Goal: Task Accomplishment & Management: Manage account settings

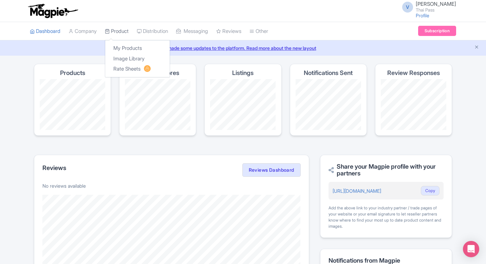
click at [124, 30] on link "Product" at bounding box center [117, 31] width 24 height 19
click at [137, 46] on link "My Products" at bounding box center [137, 48] width 65 height 11
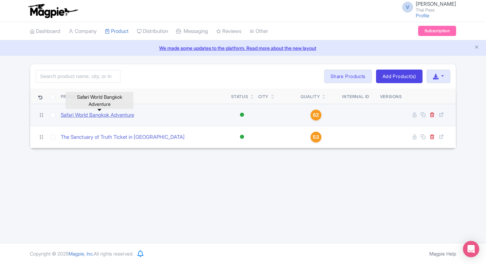
click at [115, 113] on link "Safari World Bangkok Adventure" at bounding box center [97, 115] width 73 height 8
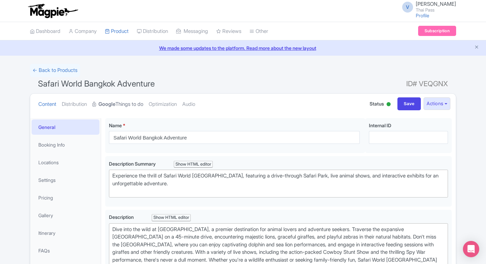
click at [114, 103] on strong "Google" at bounding box center [106, 104] width 17 height 8
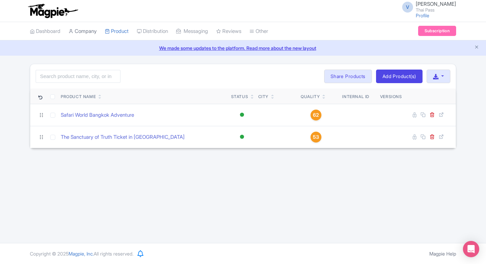
click at [97, 30] on link "Company" at bounding box center [83, 31] width 28 height 19
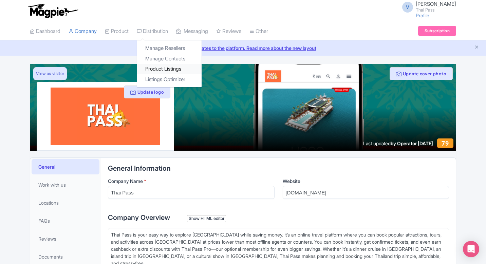
click at [173, 68] on link "Product Listings" at bounding box center [169, 69] width 65 height 11
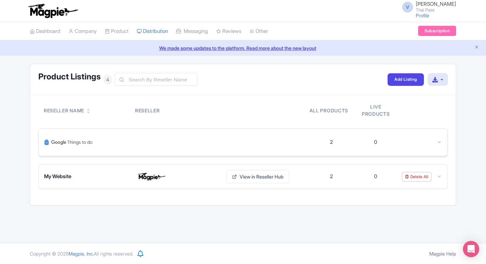
click at [216, 141] on div at bounding box center [176, 142] width 265 height 16
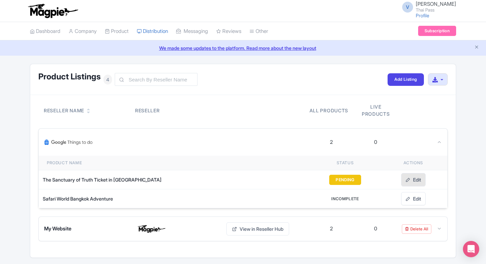
click at [409, 180] on icon at bounding box center [408, 180] width 5 height 5
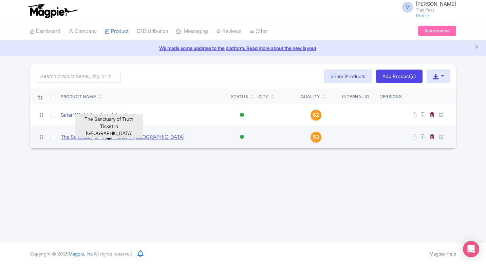
click at [126, 139] on link "The Sanctuary of Truth Ticket in [GEOGRAPHIC_DATA]" at bounding box center [123, 137] width 124 height 8
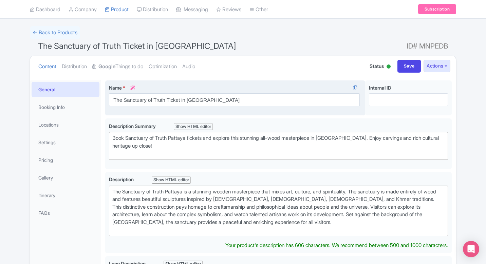
scroll to position [35, 0]
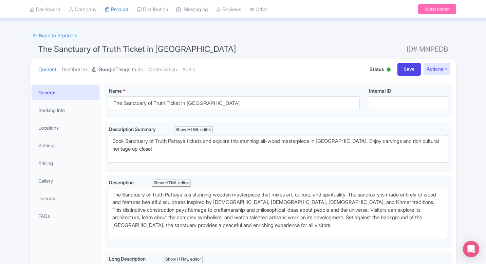
click at [136, 71] on link "Google Things to do" at bounding box center [117, 69] width 51 height 21
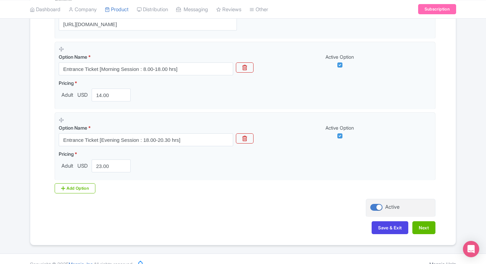
scroll to position [211, 0]
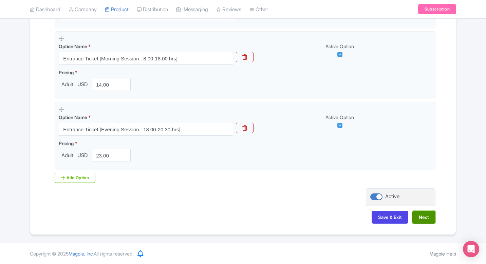
click at [424, 218] on button "Next" at bounding box center [423, 217] width 23 height 13
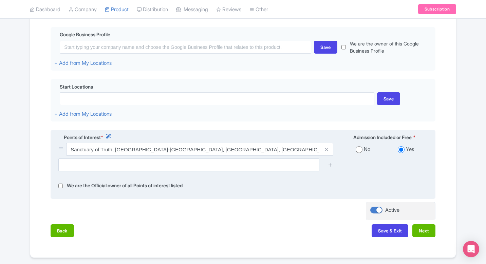
scroll to position [176, 0]
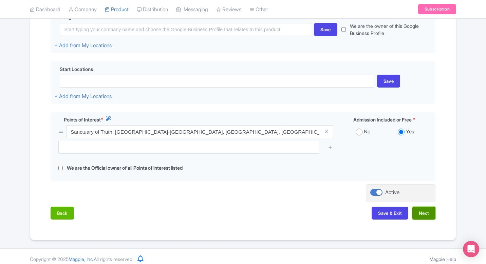
click at [429, 216] on button "Next" at bounding box center [423, 213] width 23 height 13
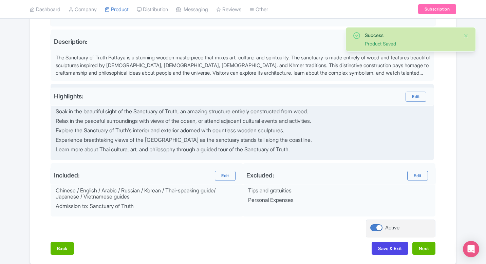
scroll to position [243, 0]
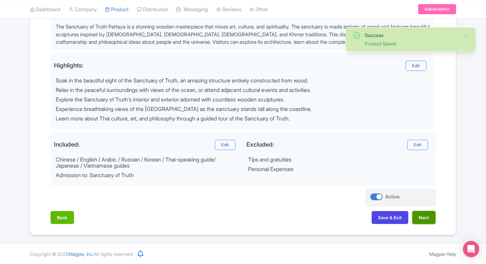
click at [422, 216] on button "Next" at bounding box center [423, 217] width 23 height 13
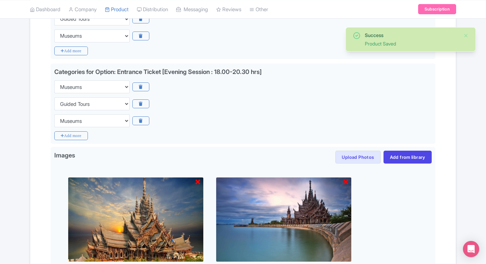
scroll to position [184, 0]
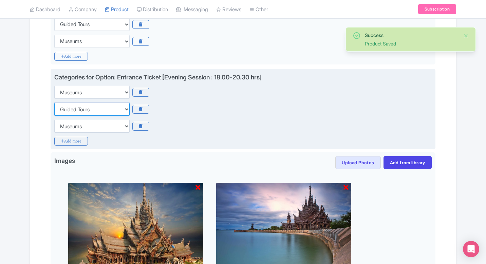
click at [109, 110] on select "Choose categories Adults Only Animals Audio Guide Beaches Bike Tours Boat Tours…" at bounding box center [91, 109] width 75 height 13
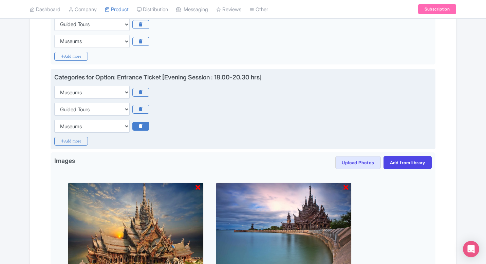
click at [142, 127] on icon at bounding box center [140, 126] width 17 height 9
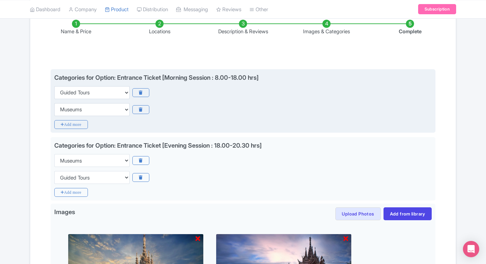
scroll to position [267, 0]
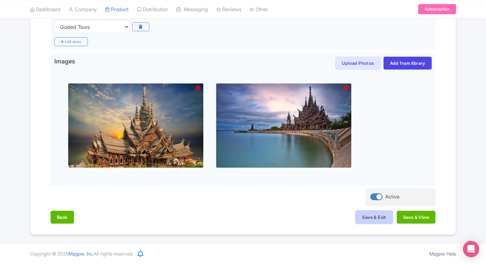
click at [381, 220] on button "Save & Exit" at bounding box center [374, 217] width 37 height 13
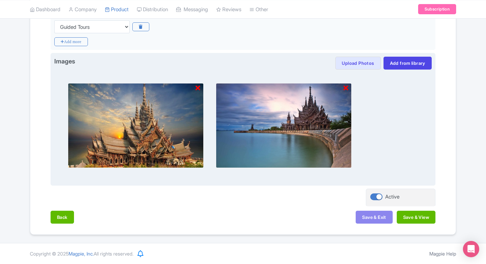
scroll to position [192, 0]
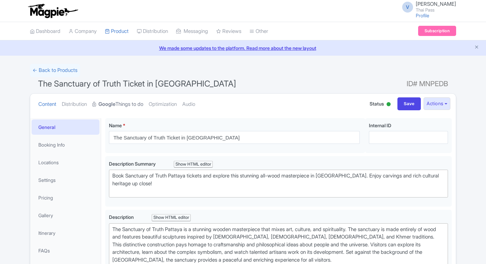
click at [126, 109] on link "Google Things to do" at bounding box center [117, 104] width 51 height 21
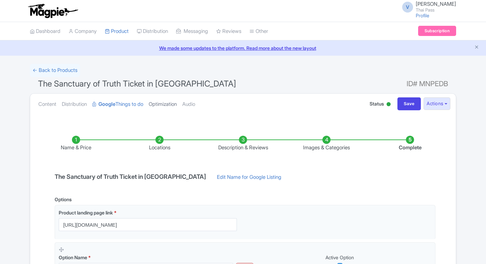
click at [160, 106] on link "Optimization" at bounding box center [163, 104] width 28 height 21
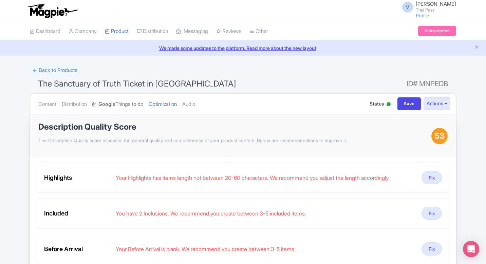
click at [132, 105] on link "Google Things to do" at bounding box center [117, 104] width 51 height 21
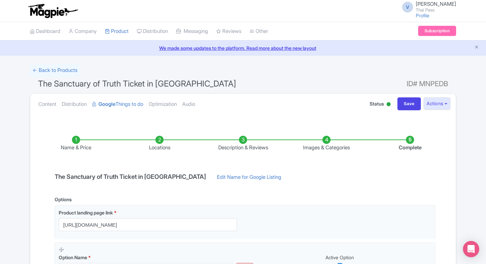
click at [244, 139] on li "Description & Reviews" at bounding box center [243, 144] width 84 height 16
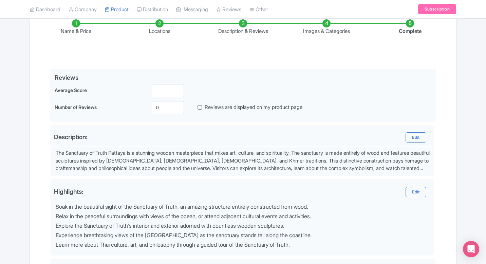
scroll to position [116, 0]
click at [326, 25] on li "Images & Categories" at bounding box center [327, 28] width 84 height 16
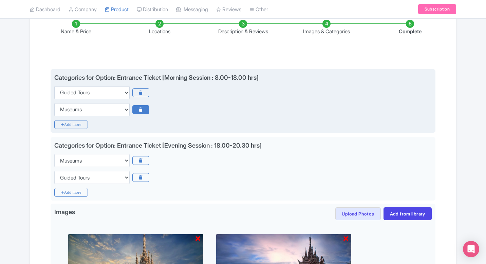
click at [144, 94] on icon at bounding box center [140, 92] width 17 height 9
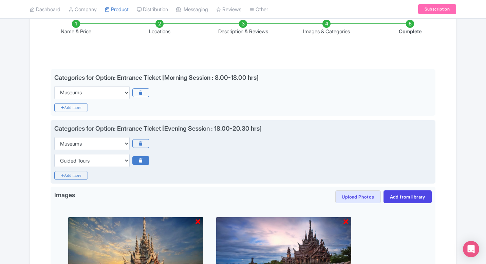
click at [142, 160] on icon at bounding box center [140, 160] width 17 height 9
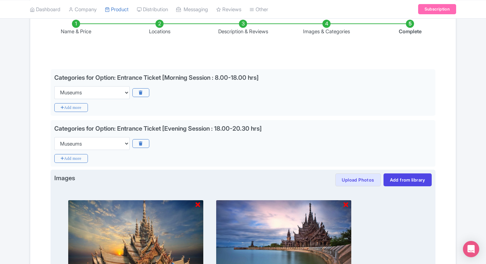
scroll to position [233, 0]
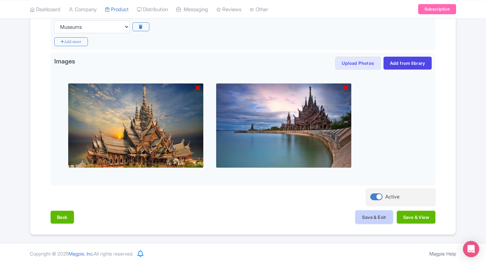
click at [377, 219] on button "Save & Exit" at bounding box center [374, 217] width 37 height 13
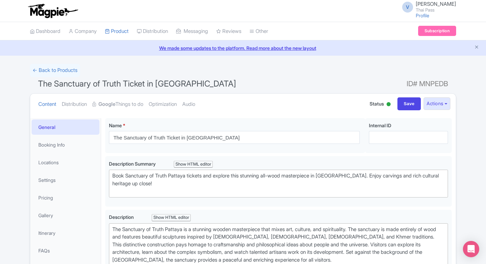
click at [366, 10] on div "V Vivek Sharma Thai Pass Profile Users Settings Sign out" at bounding box center [243, 10] width 426 height 19
